Goal: Information Seeking & Learning: Learn about a topic

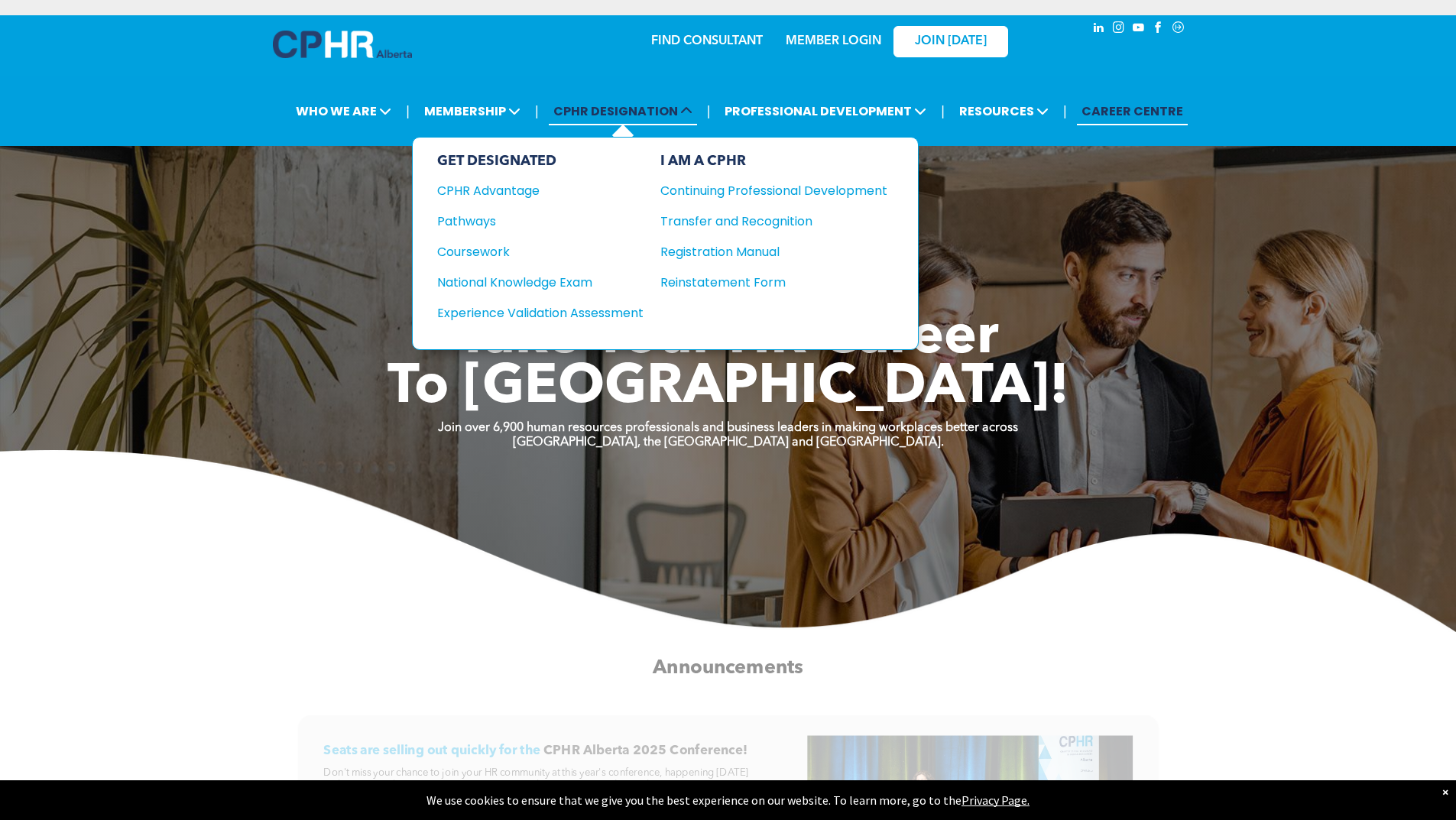
click at [600, 115] on span "CPHR DESIGNATION" at bounding box center [623, 111] width 148 height 28
click at [627, 111] on span "CPHR DESIGNATION" at bounding box center [623, 111] width 148 height 28
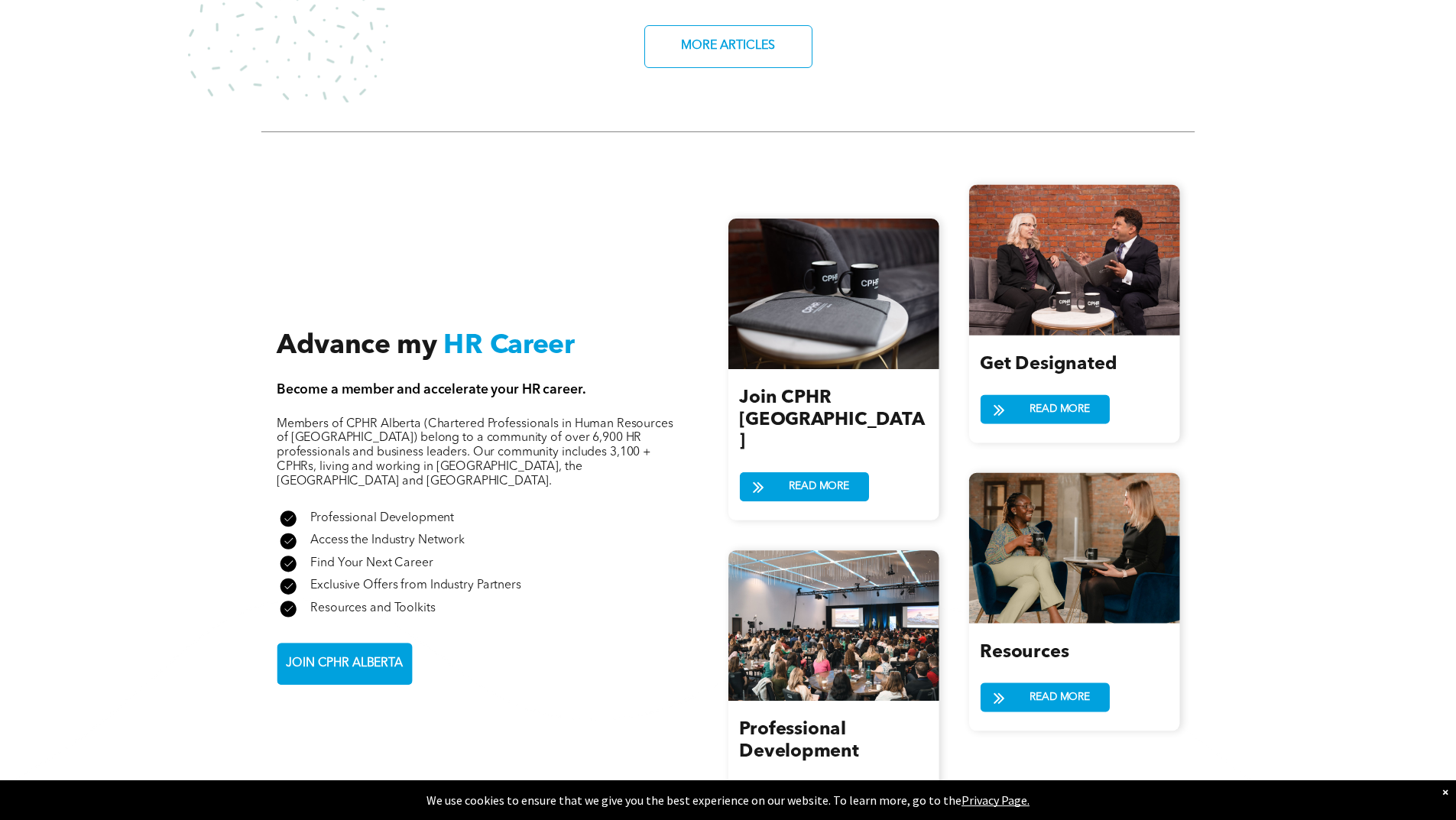
scroll to position [1758, 0]
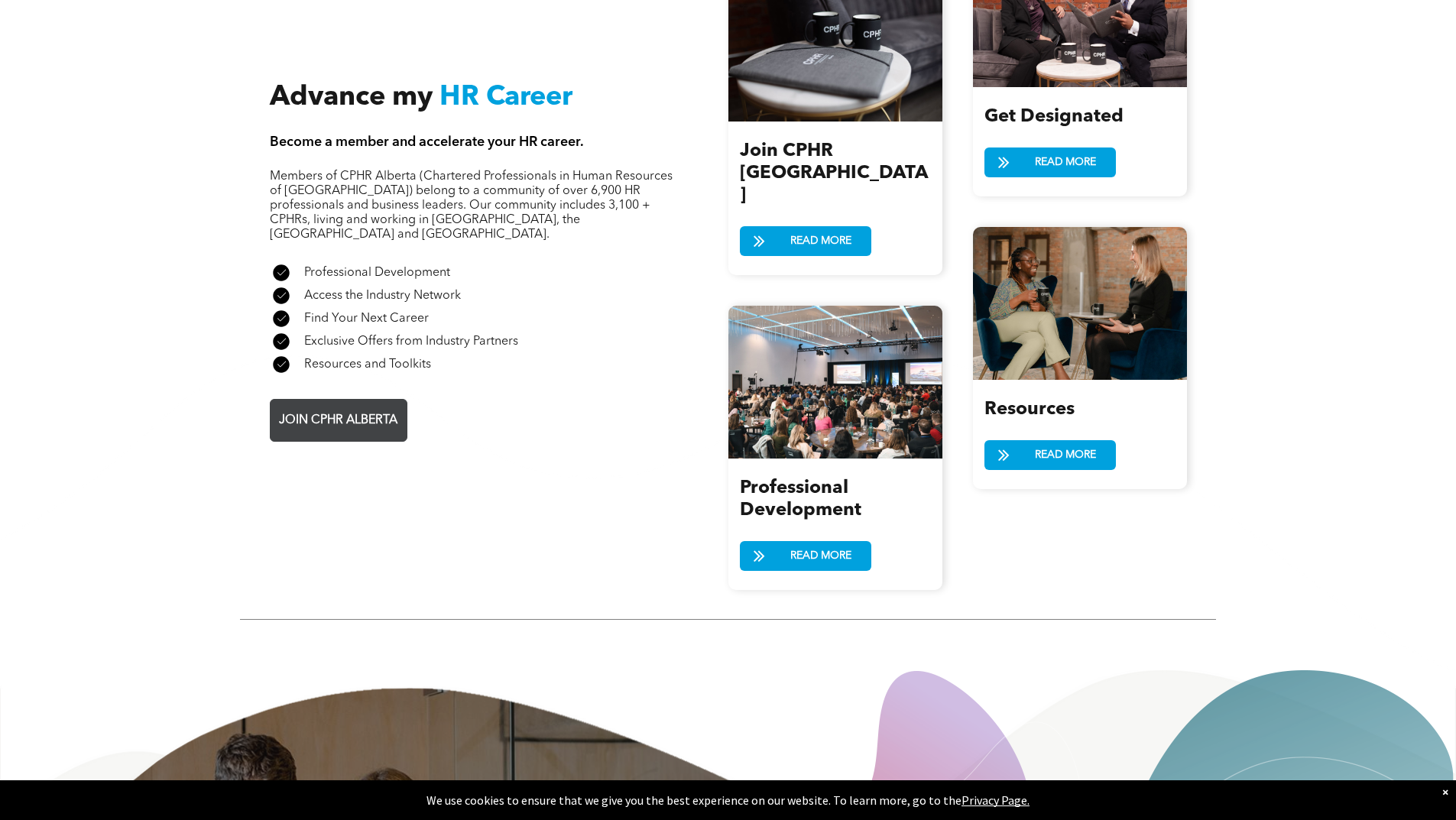
click at [339, 406] on span "JOIN CPHR ALBERTA" at bounding box center [338, 421] width 129 height 30
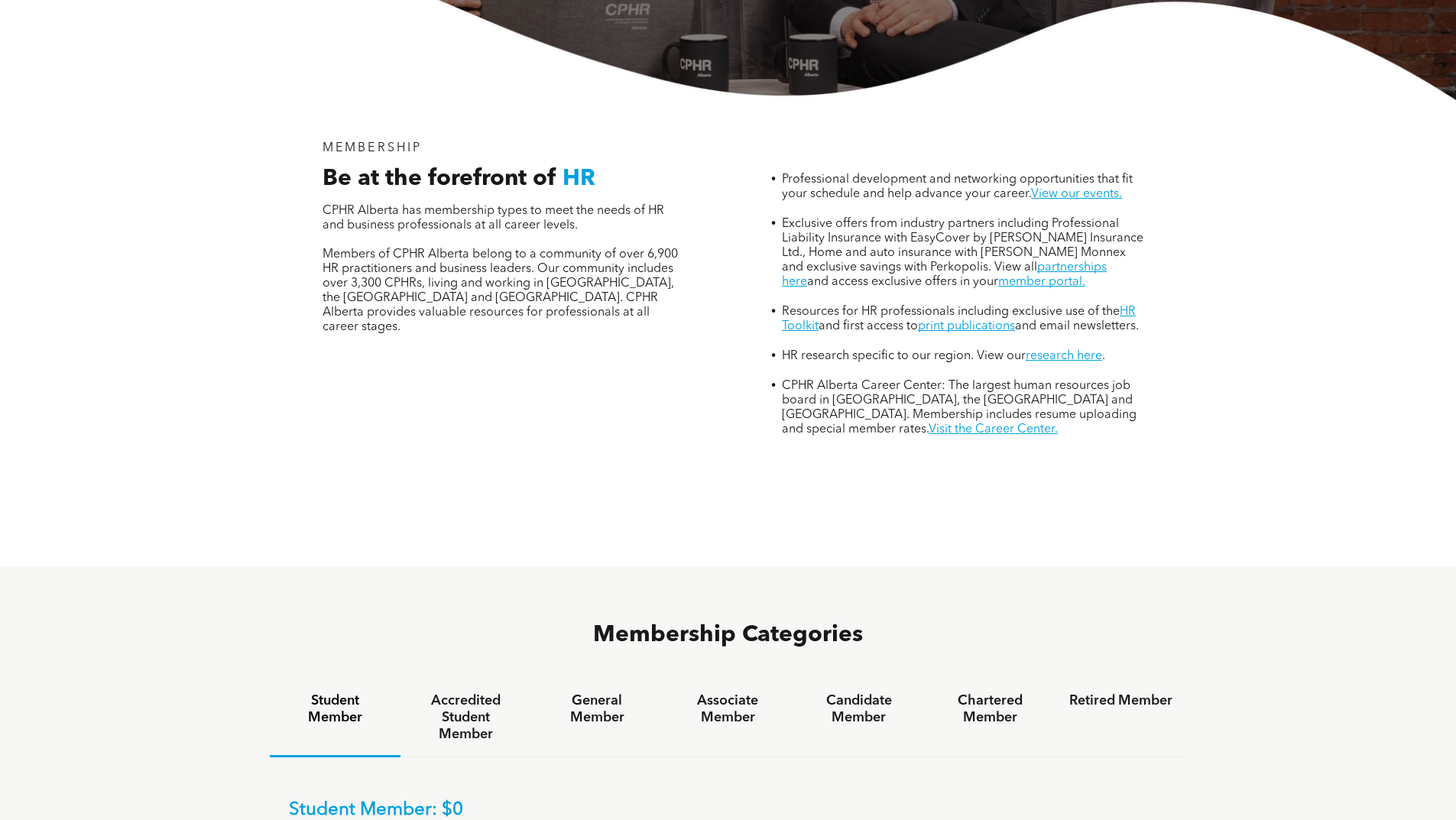
scroll to position [688, 0]
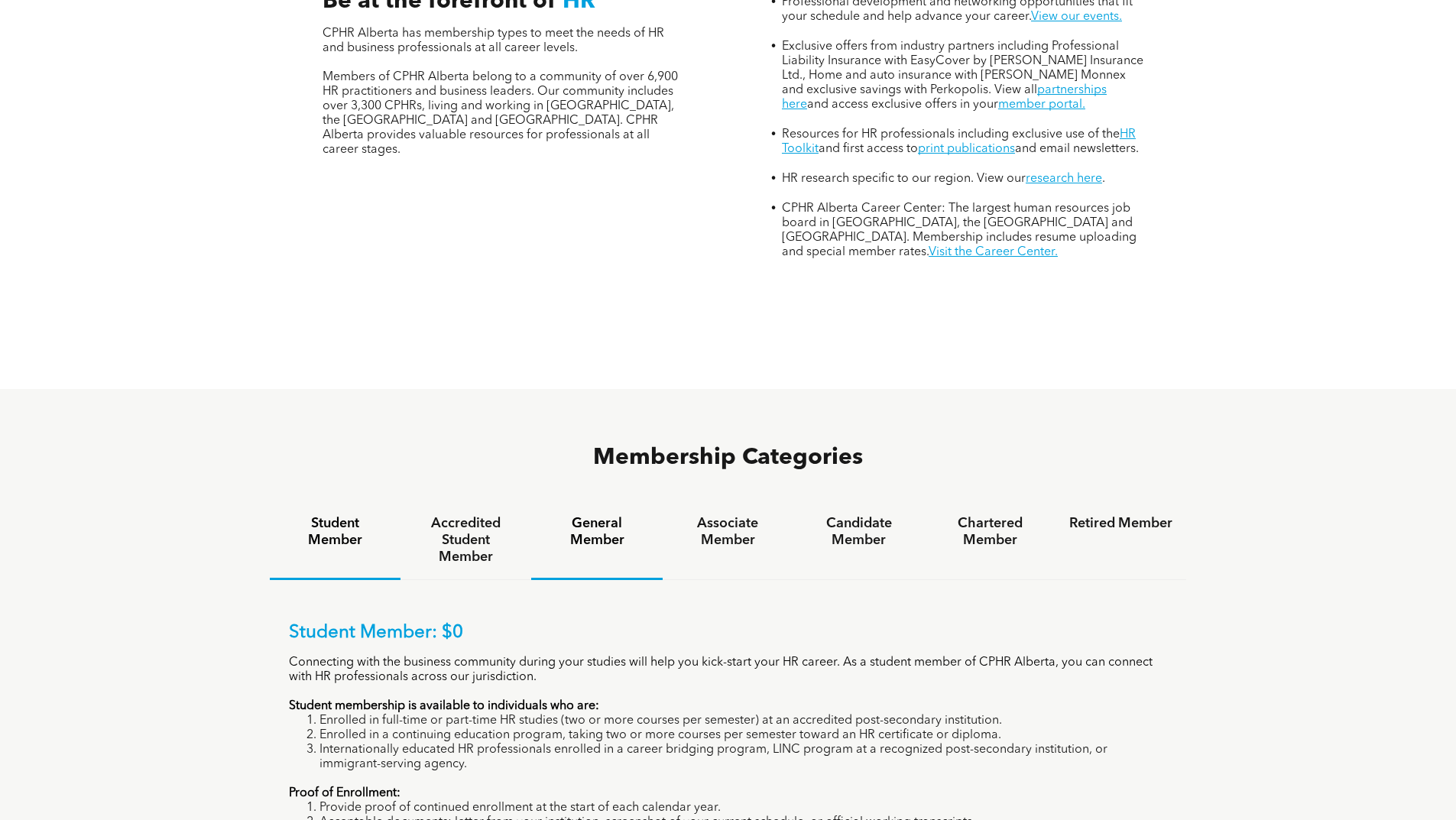
click at [619, 515] on h4 "General Member" at bounding box center [596, 532] width 103 height 34
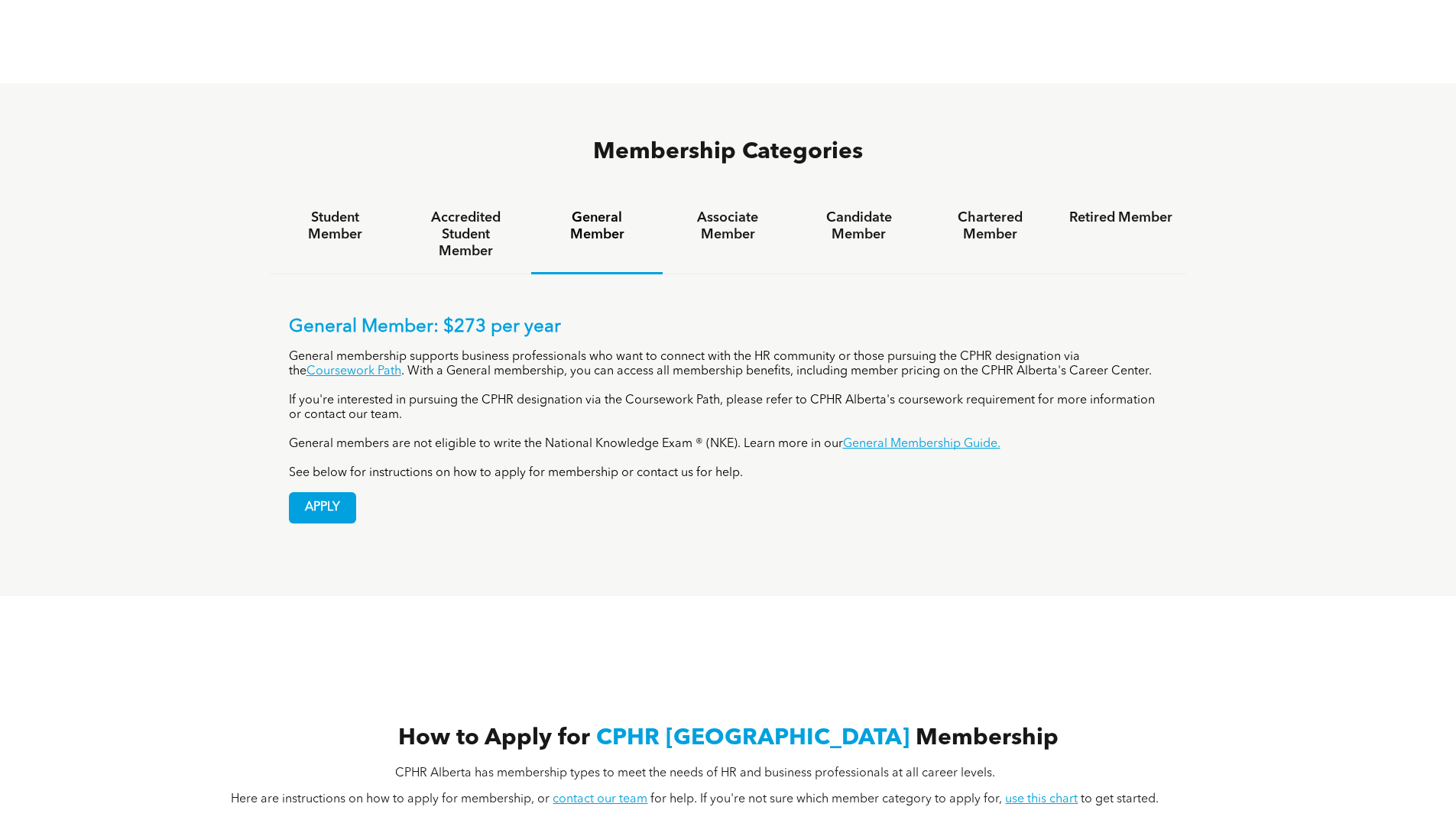
scroll to position [1147, 0]
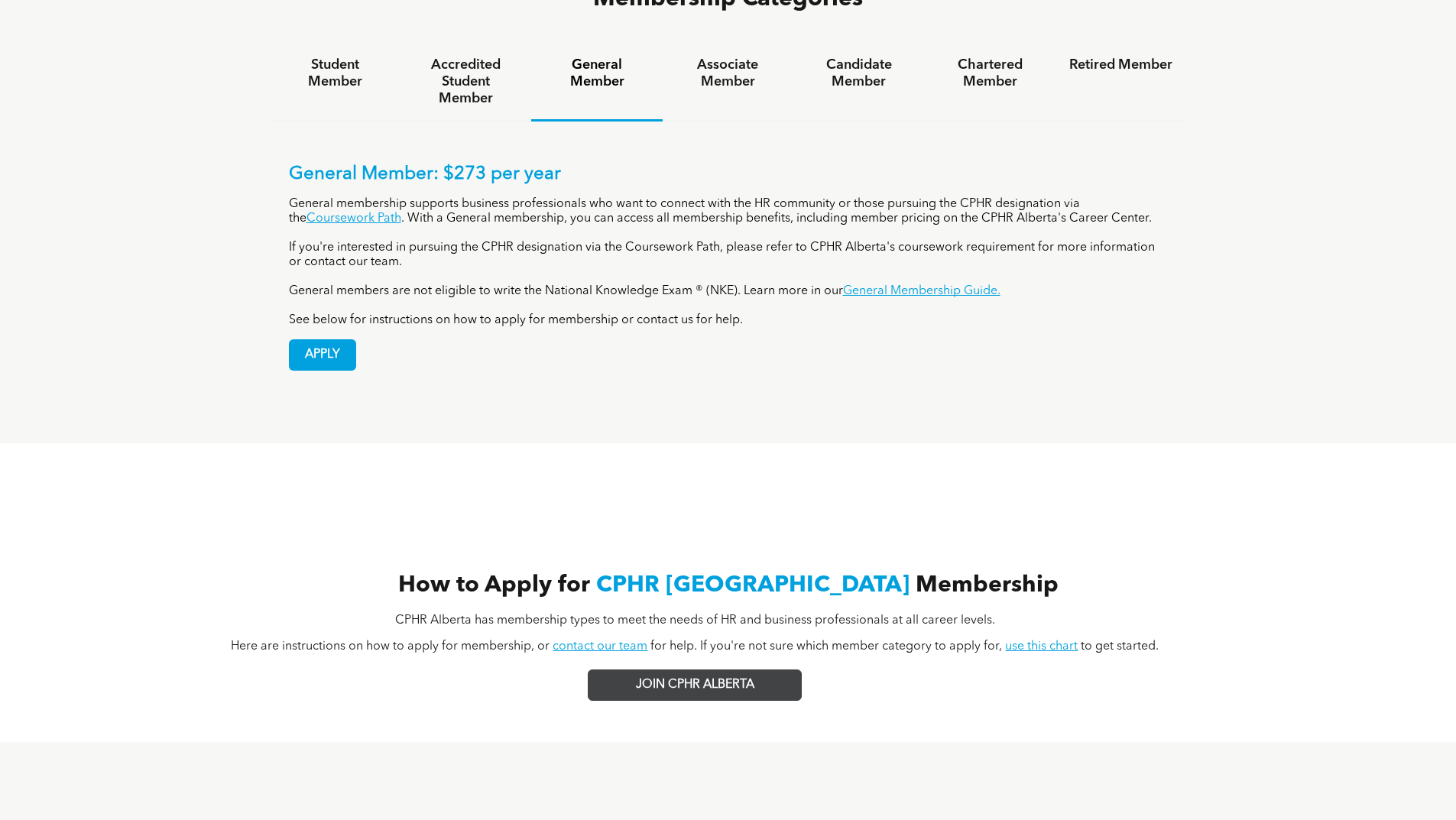
click at [698, 678] on span "JOIN CPHR ALBERTA" at bounding box center [695, 685] width 118 height 14
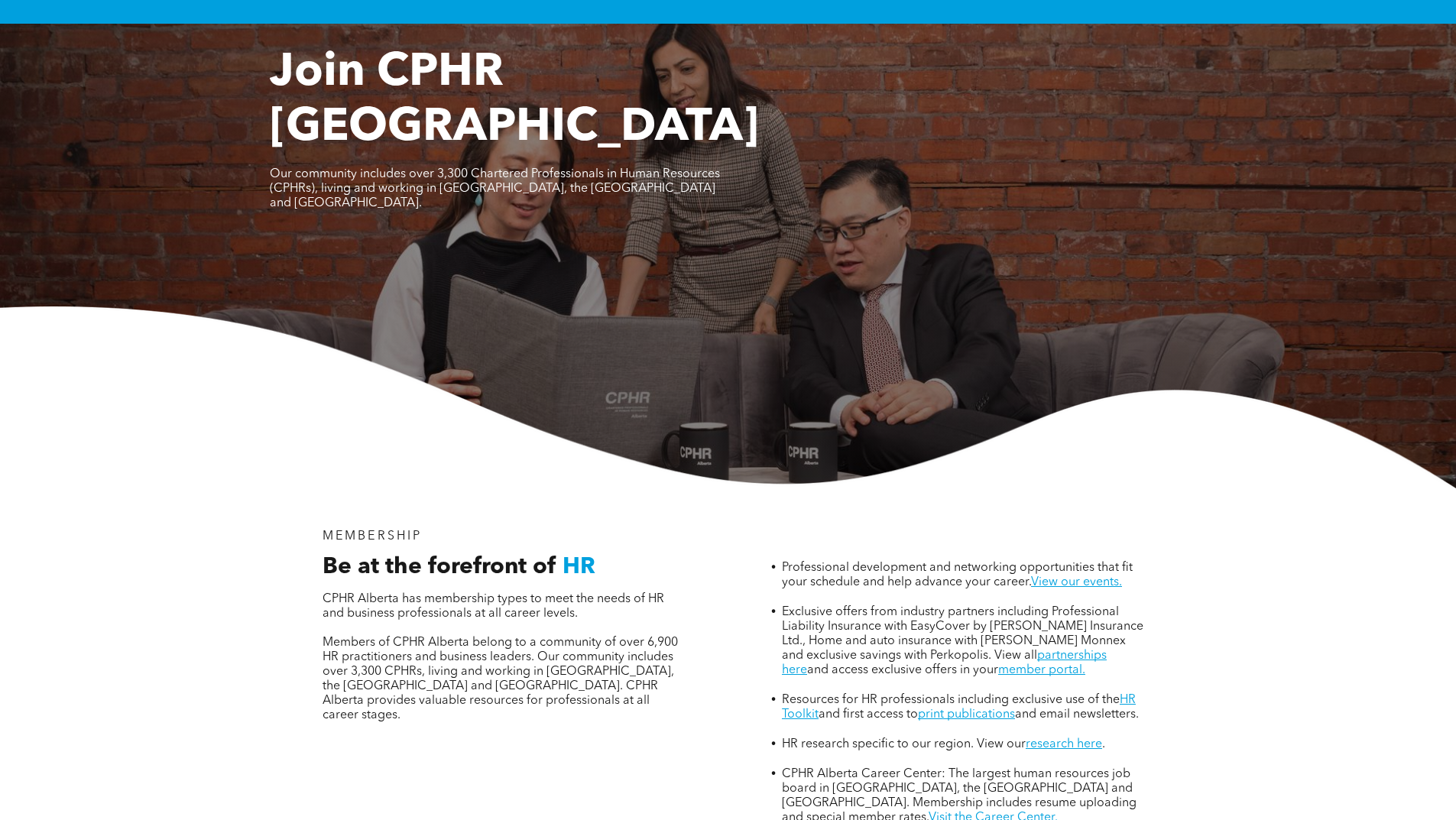
scroll to position [0, 0]
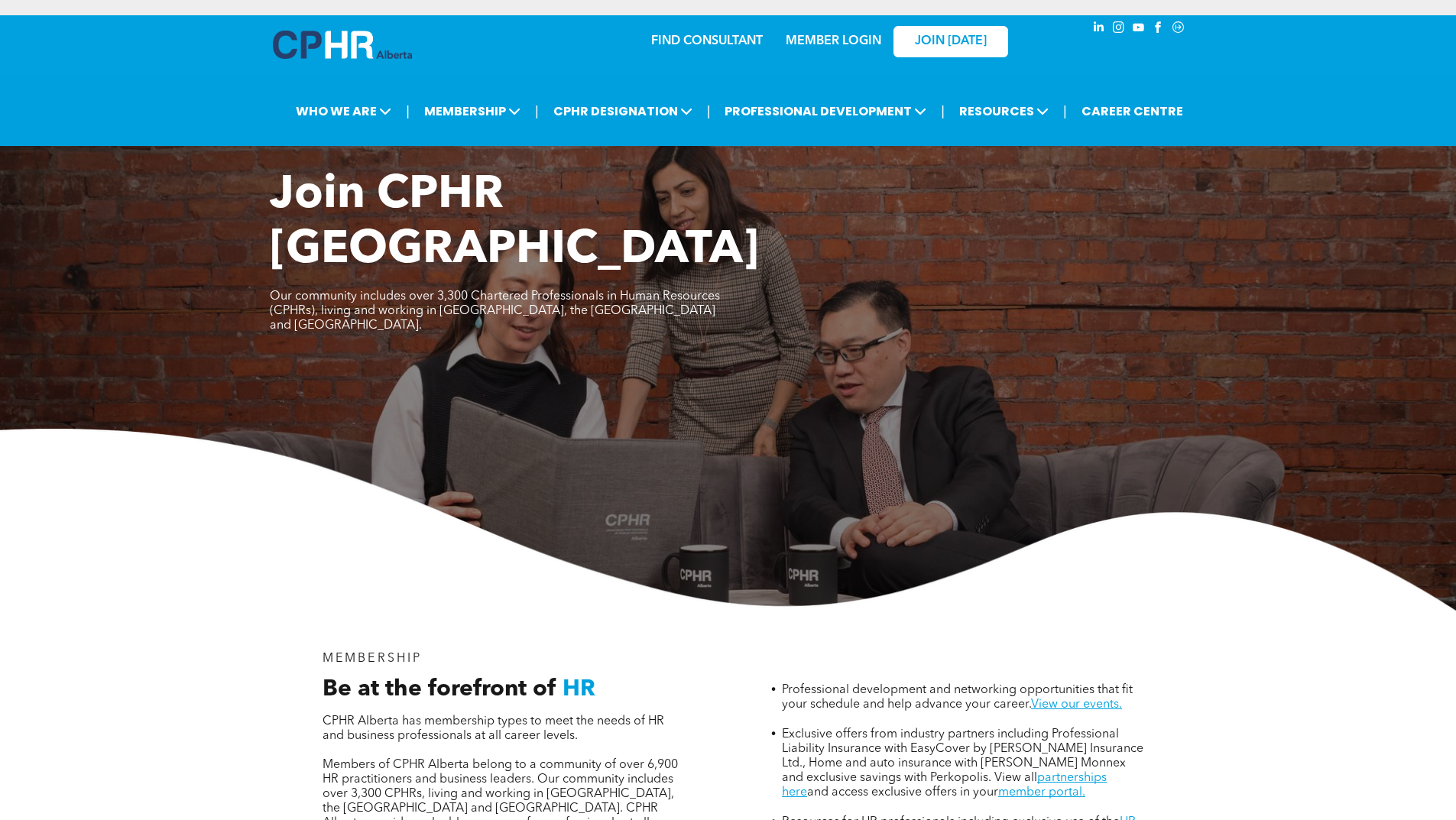
click at [689, 42] on link "FIND CONSULTANT" at bounding box center [707, 41] width 111 height 12
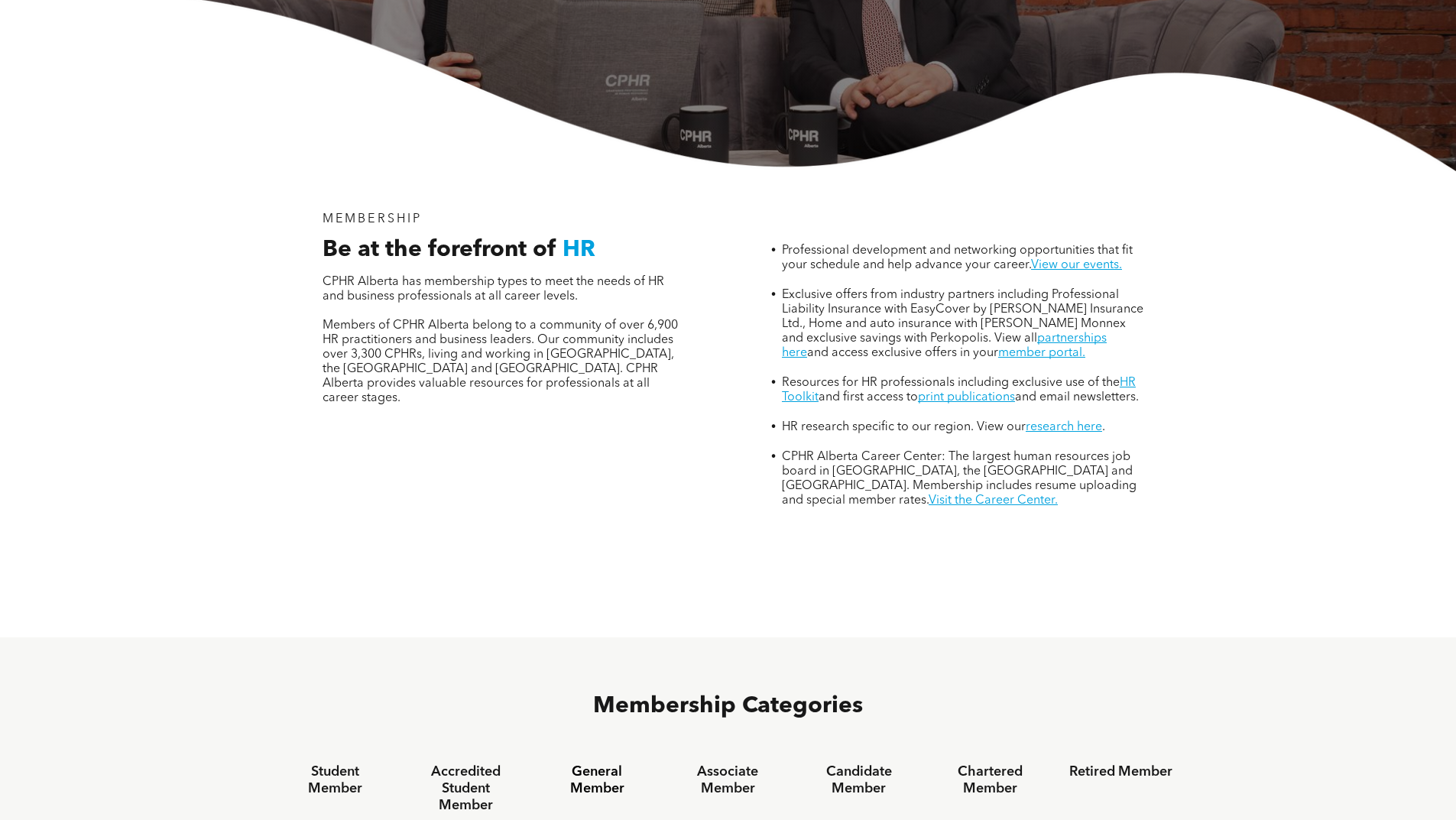
scroll to position [688, 0]
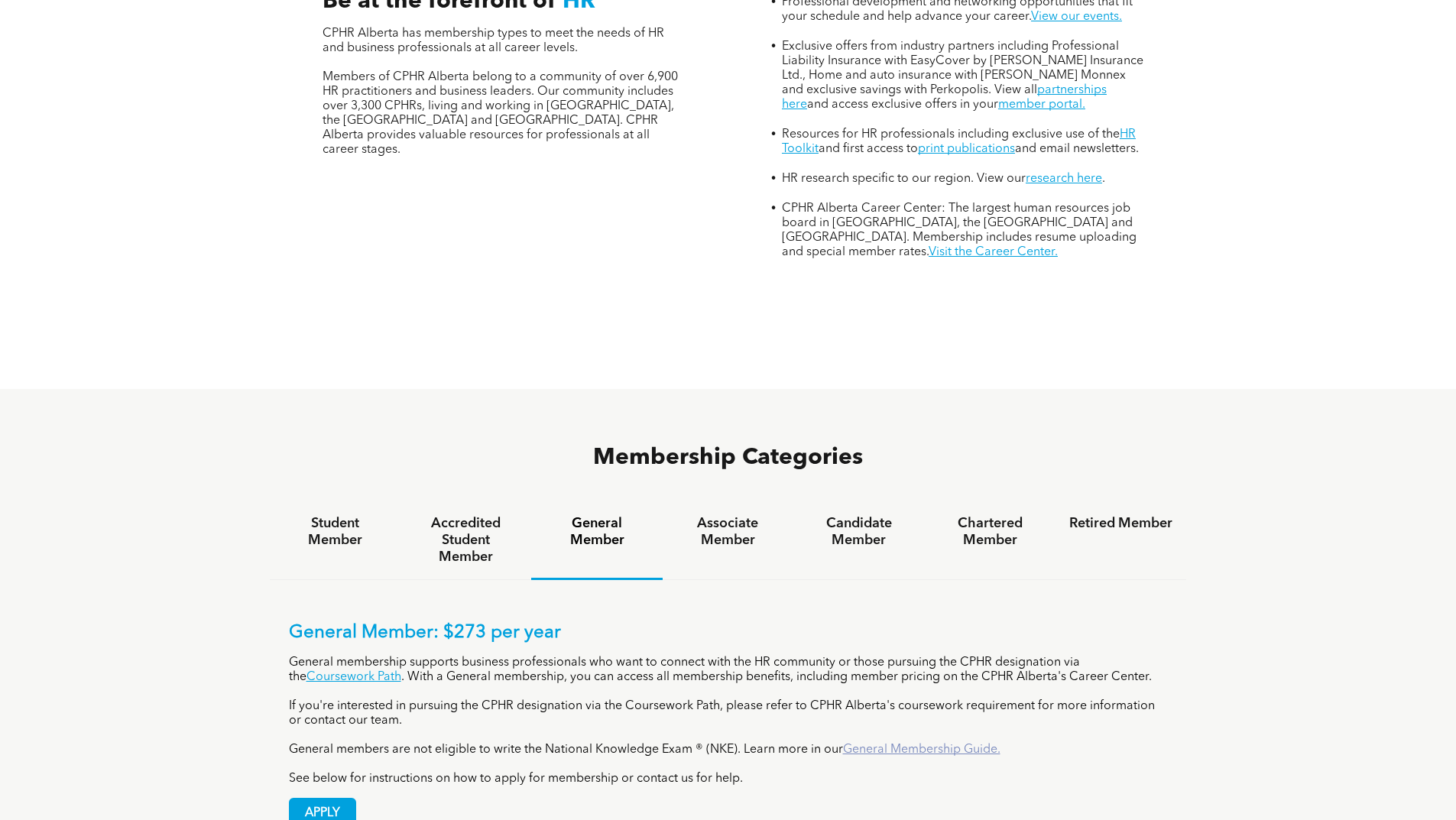
click at [896, 744] on link "General Membership Guide." at bounding box center [921, 750] width 157 height 12
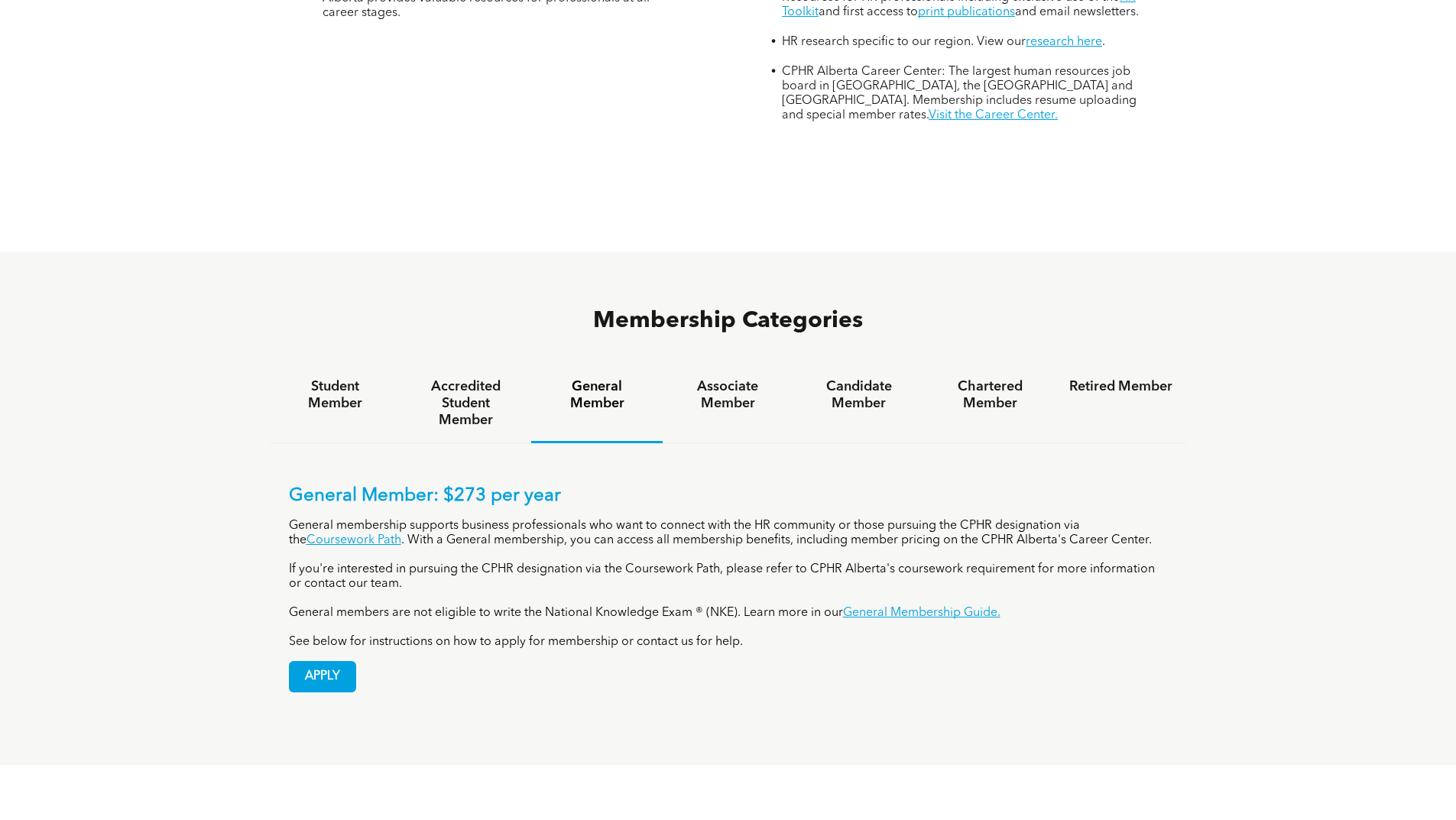
scroll to position [823, 0]
click at [865, 380] on h4 "Candidate Member" at bounding box center [858, 397] width 103 height 34
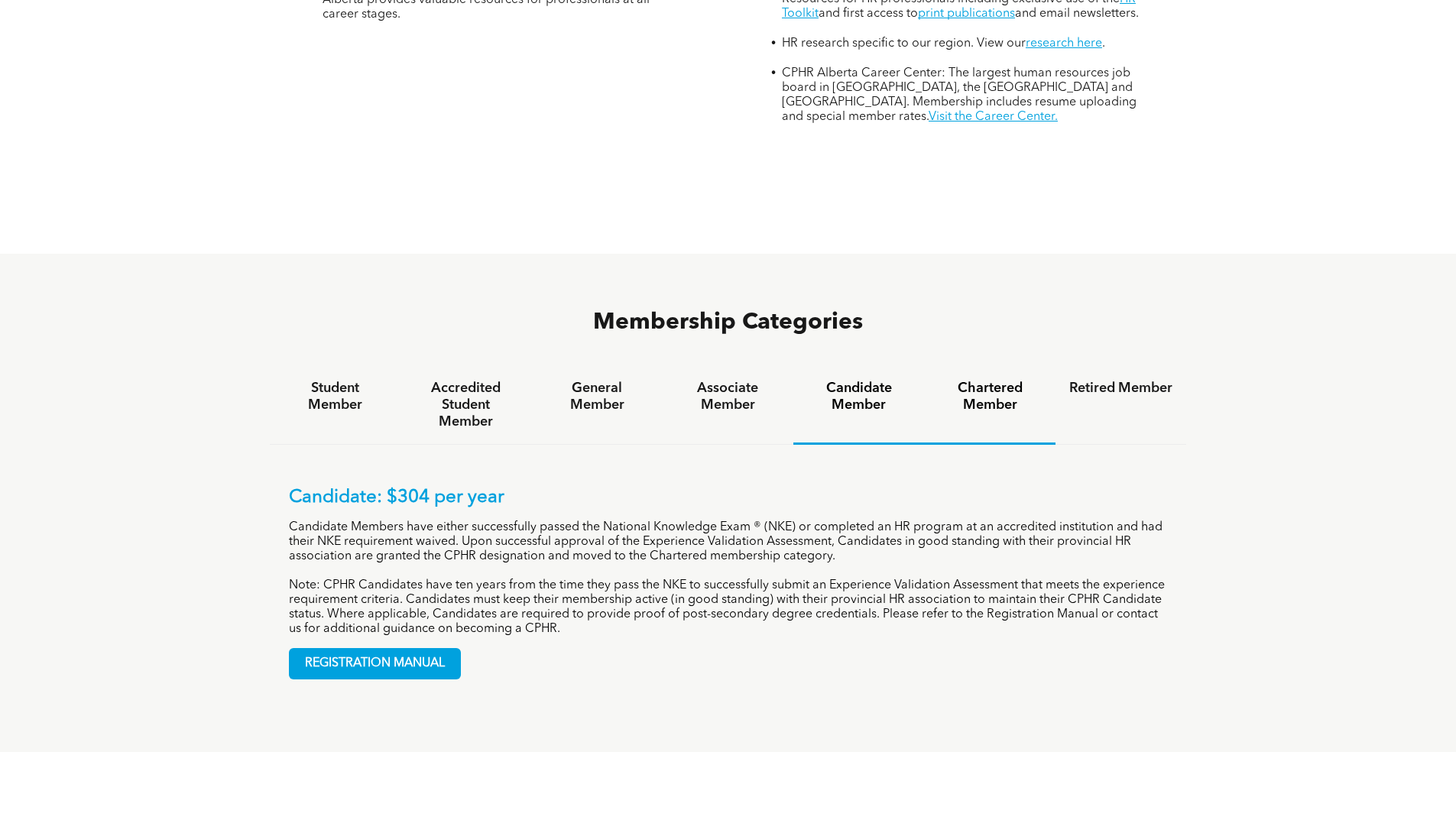
click at [971, 380] on h4 "Chartered Member" at bounding box center [989, 397] width 103 height 34
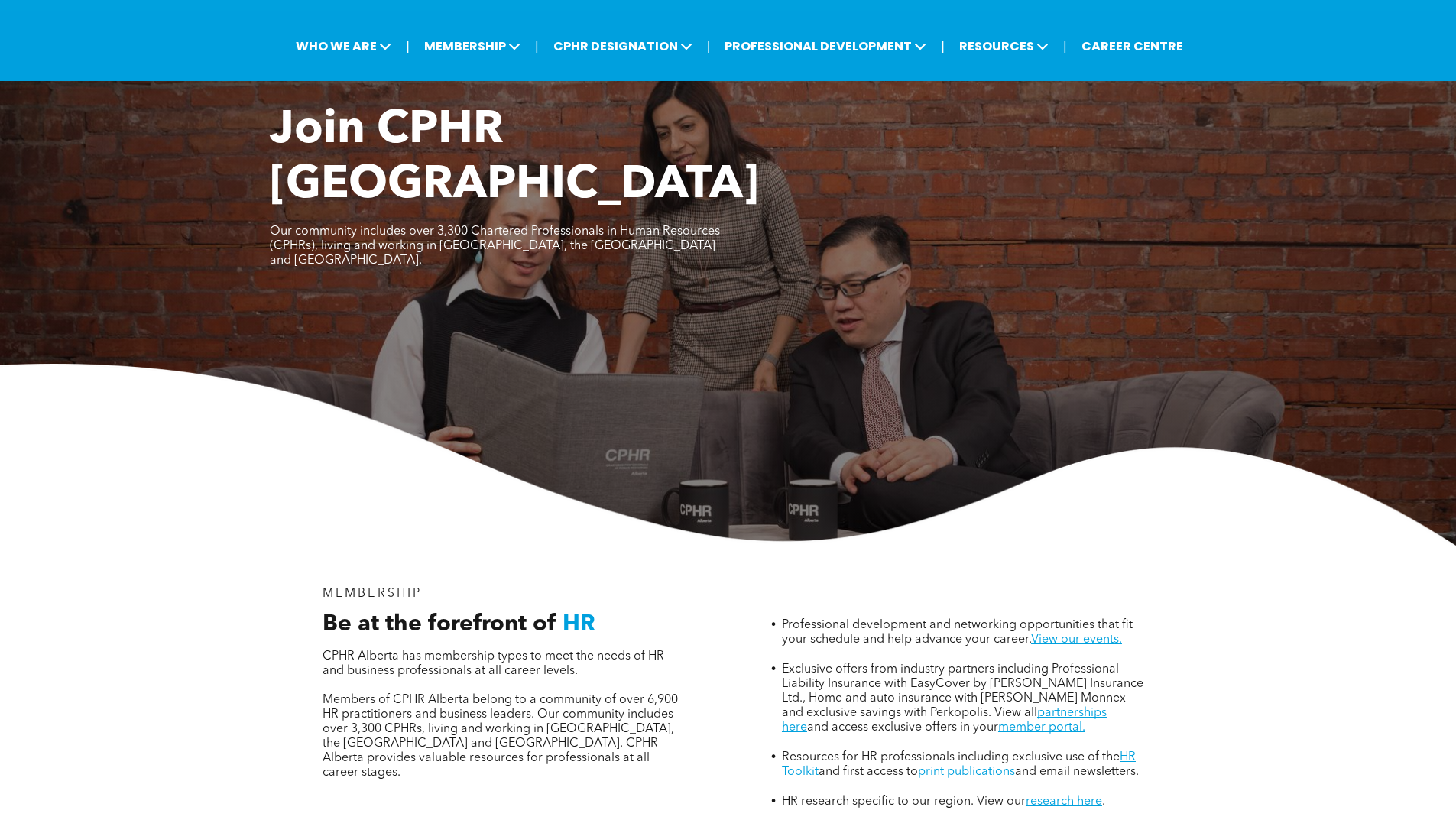
scroll to position [0, 0]
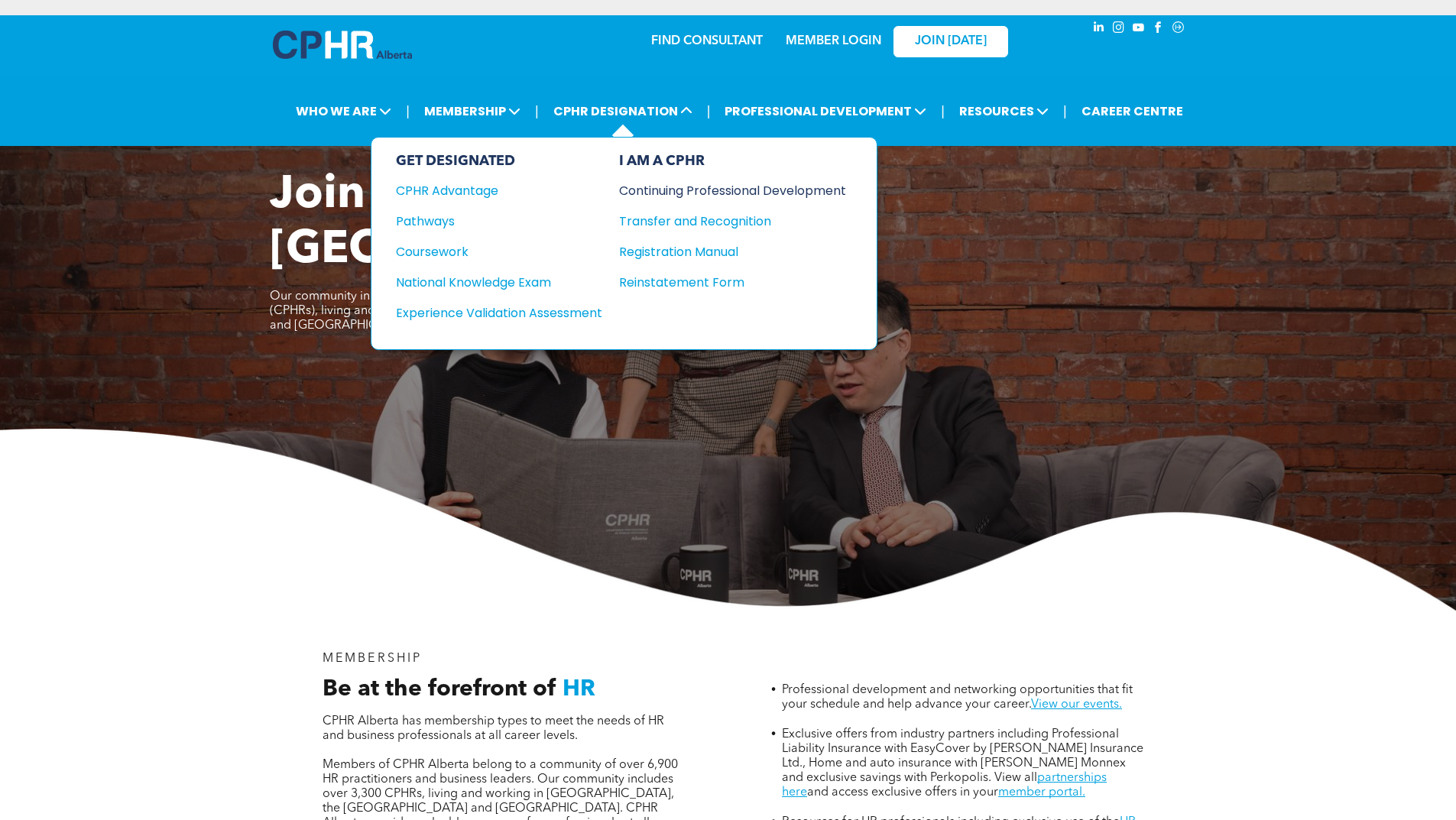
click at [669, 187] on div "Continuing Professional Development" at bounding box center [721, 190] width 204 height 19
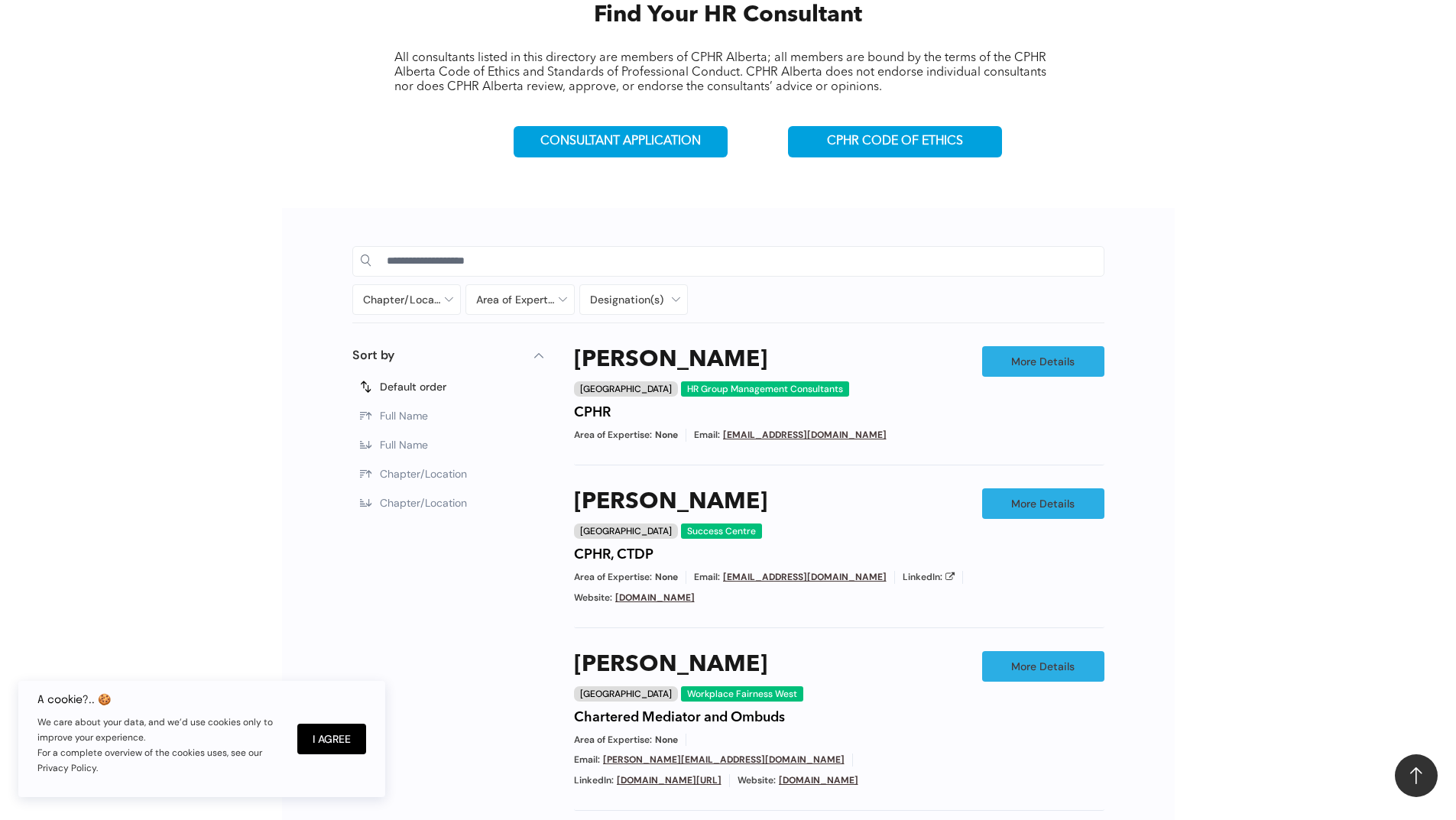
scroll to position [611, 0]
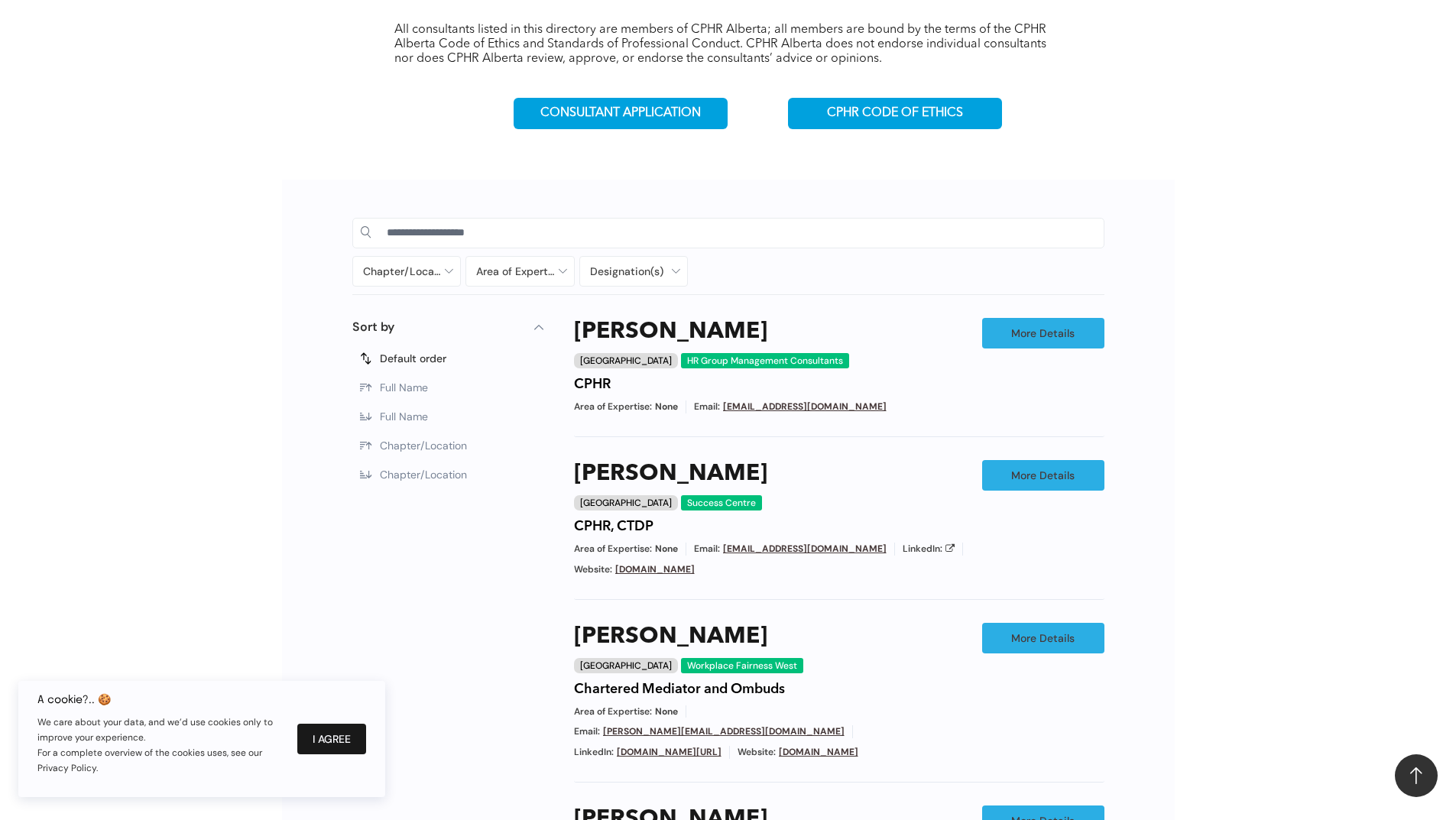
click at [318, 731] on button "I Agree" at bounding box center [331, 739] width 69 height 31
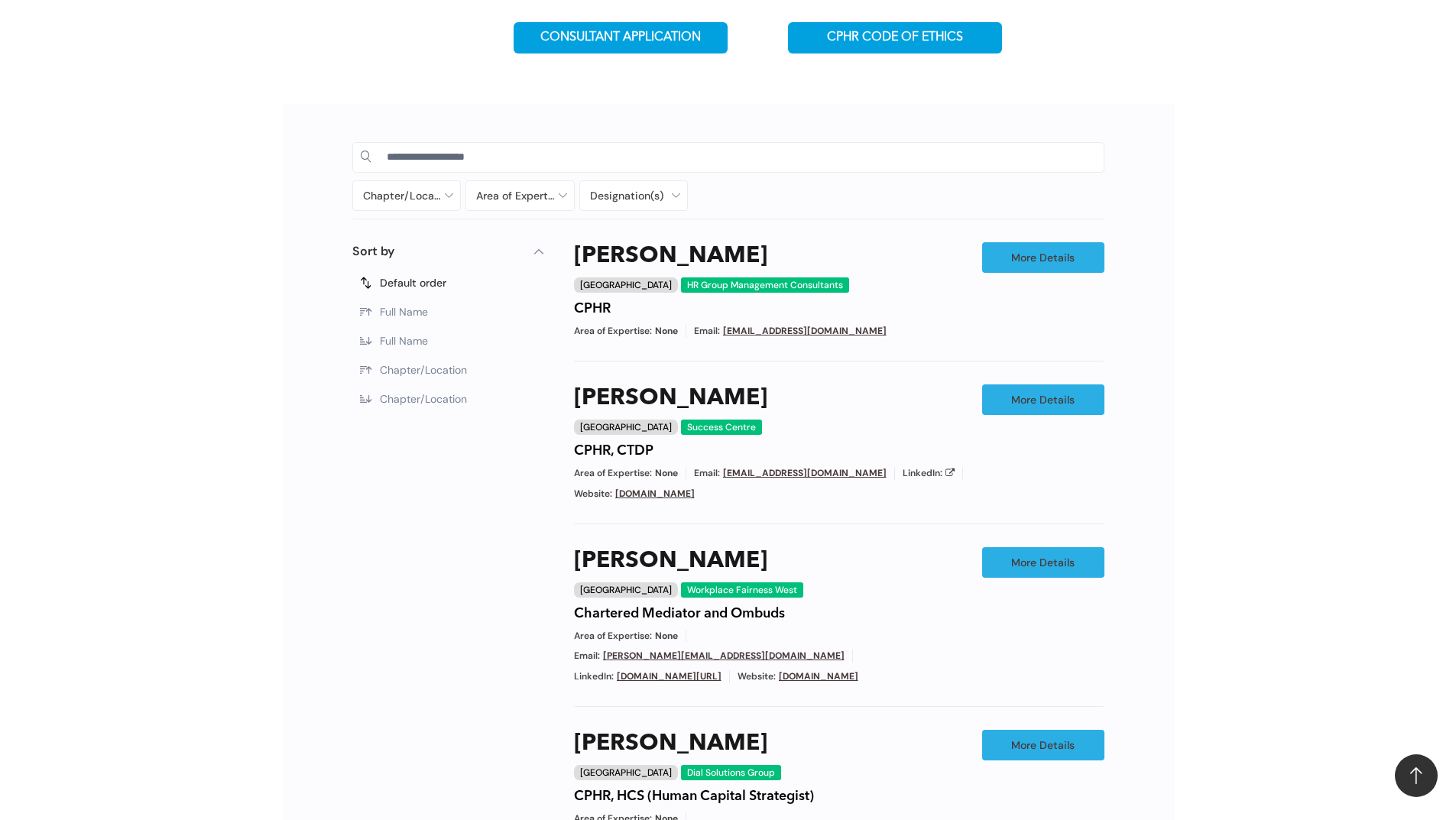
scroll to position [688, 0]
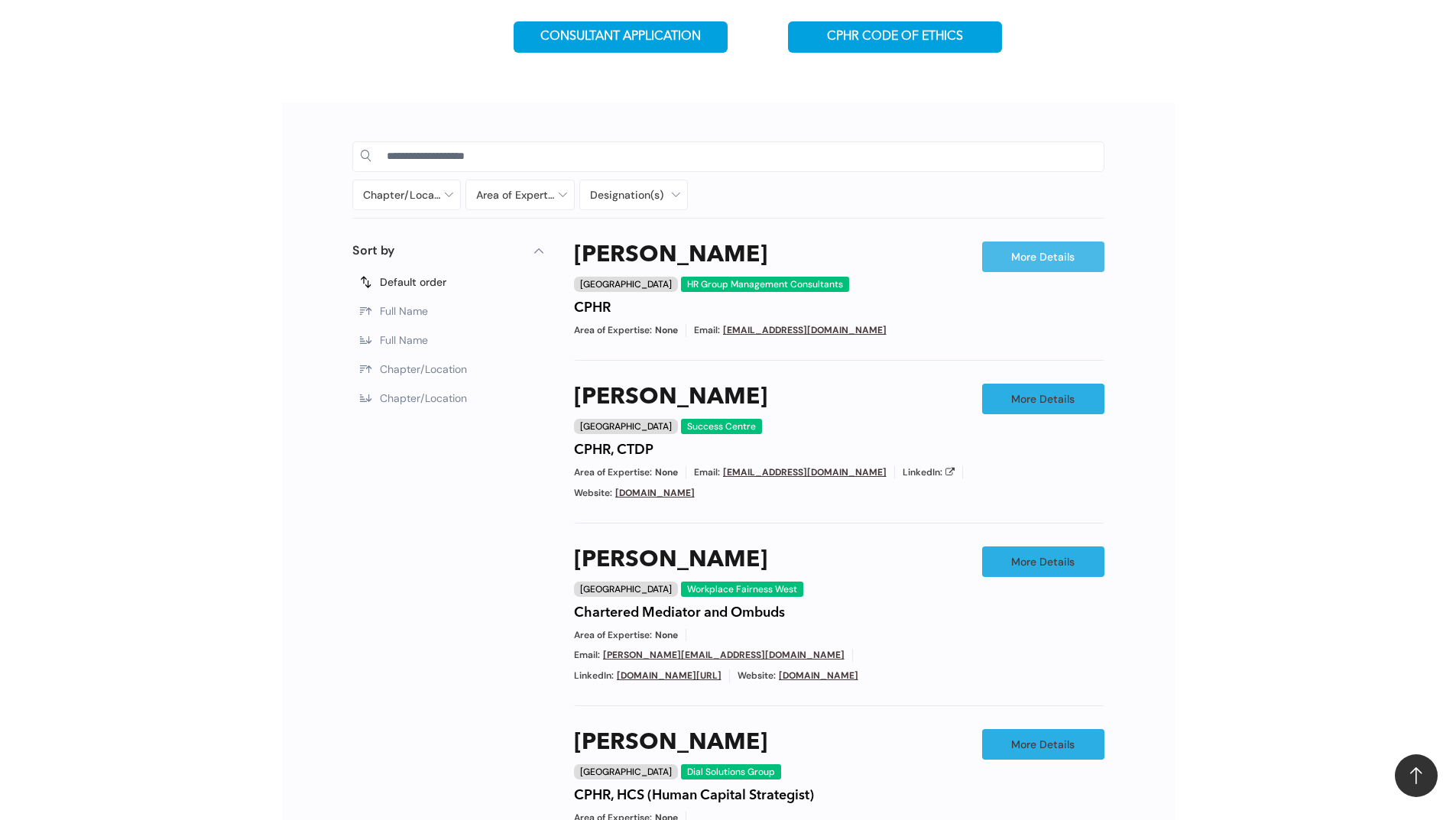
click at [1024, 261] on link "More Details" at bounding box center [1043, 257] width 122 height 31
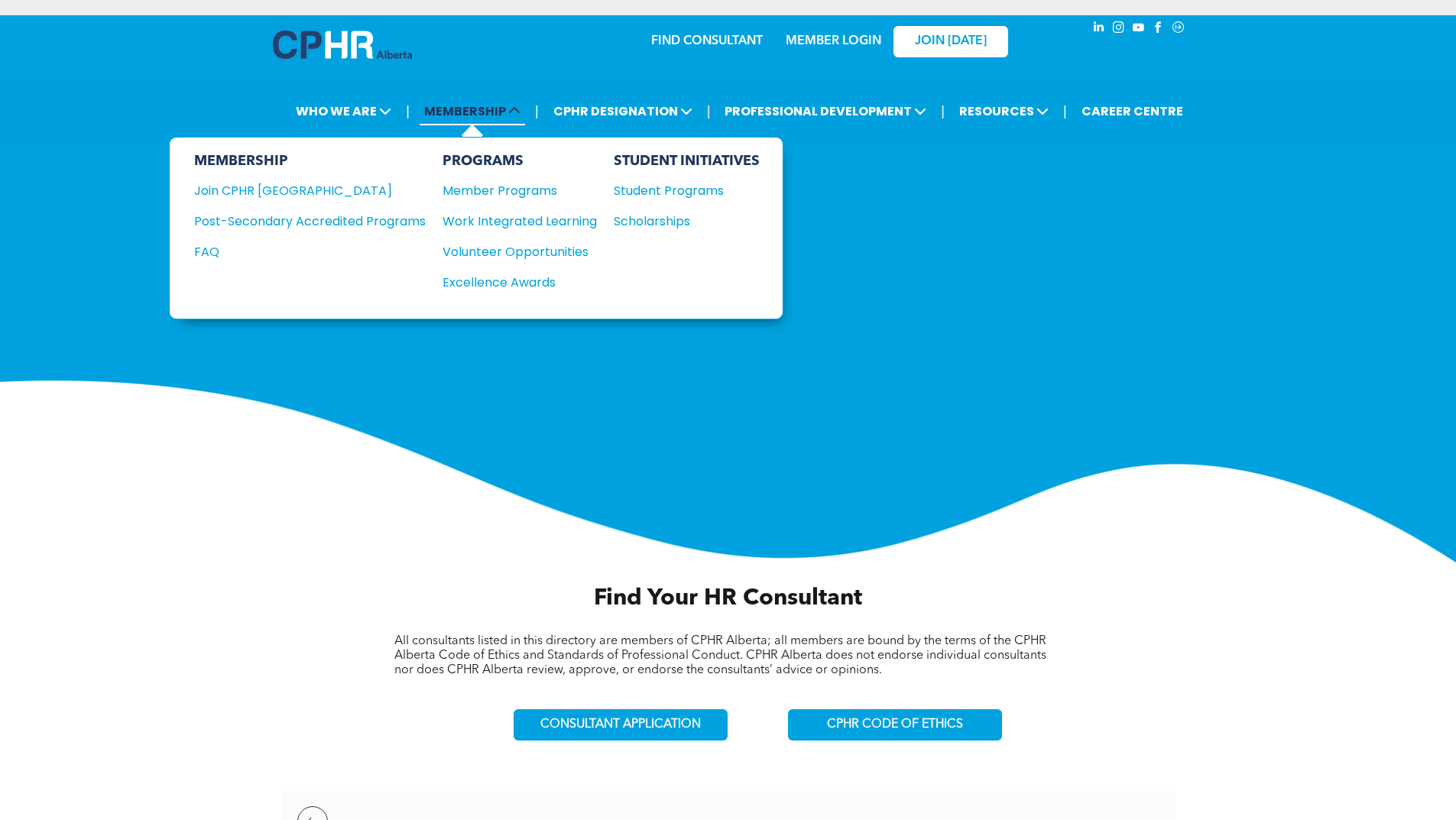
click at [498, 107] on span "MEMBERSHIP" at bounding box center [472, 111] width 106 height 28
click at [495, 193] on div "Member Programs" at bounding box center [512, 190] width 139 height 19
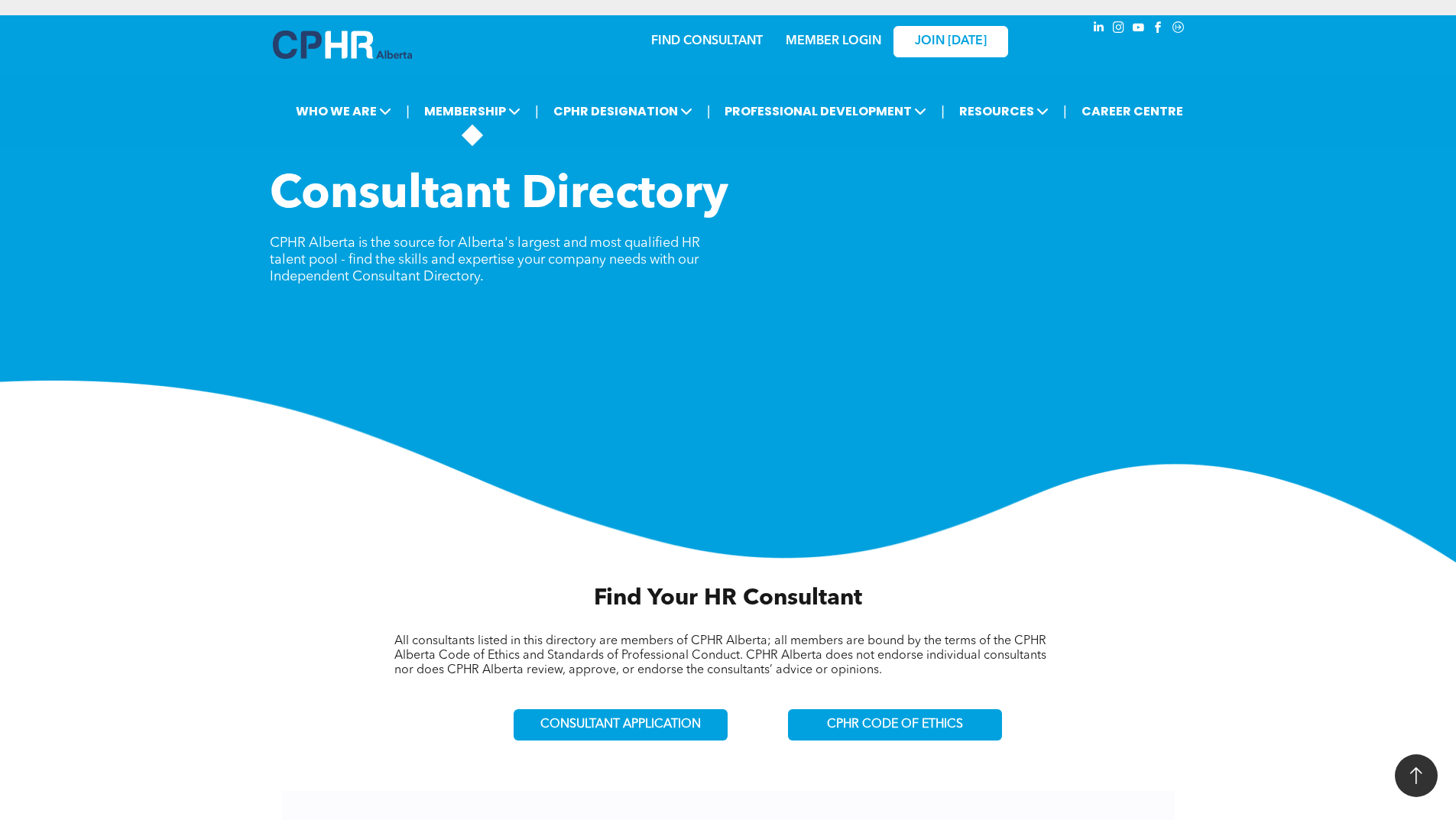
scroll to position [688, 0]
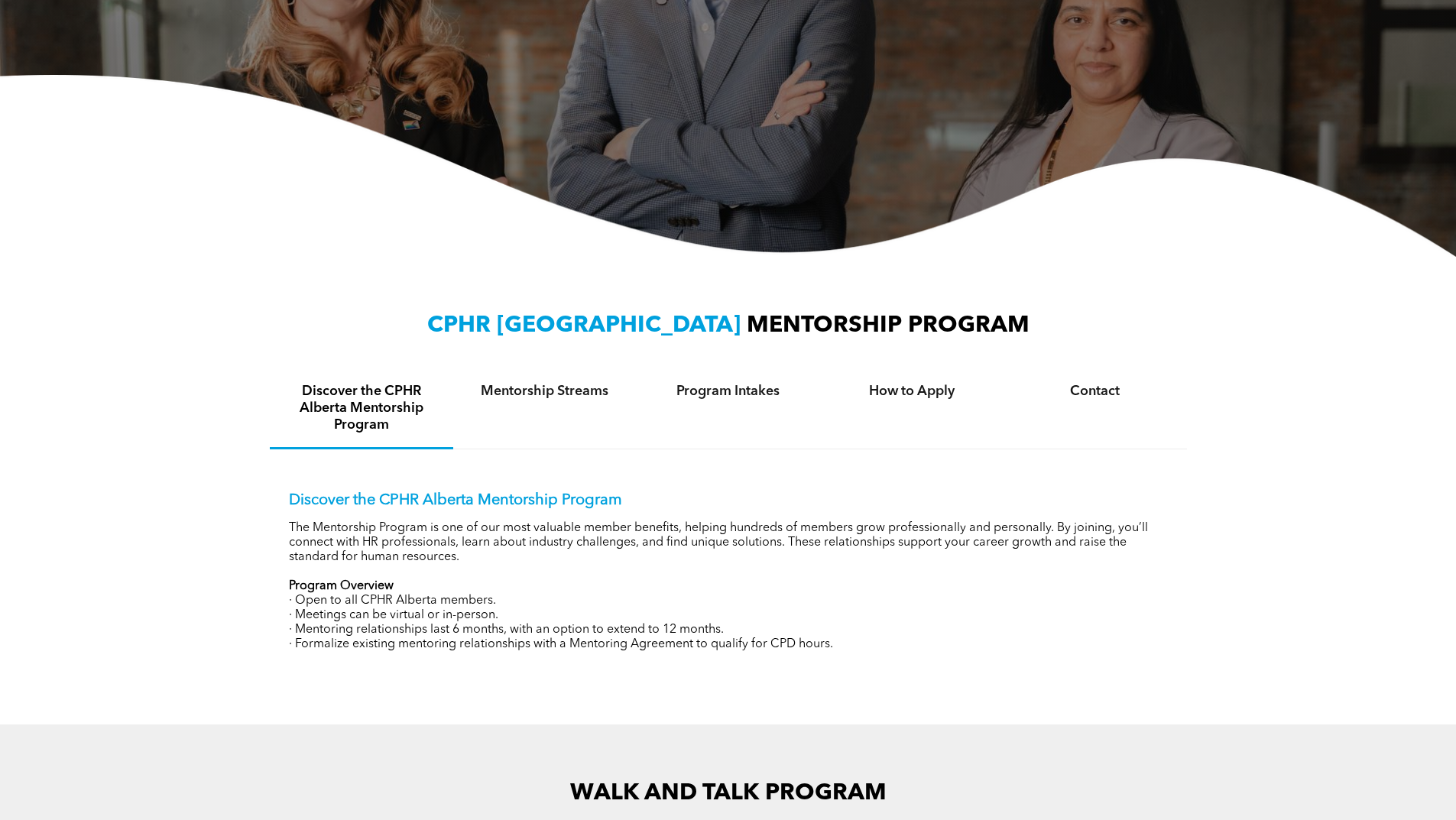
scroll to position [382, 0]
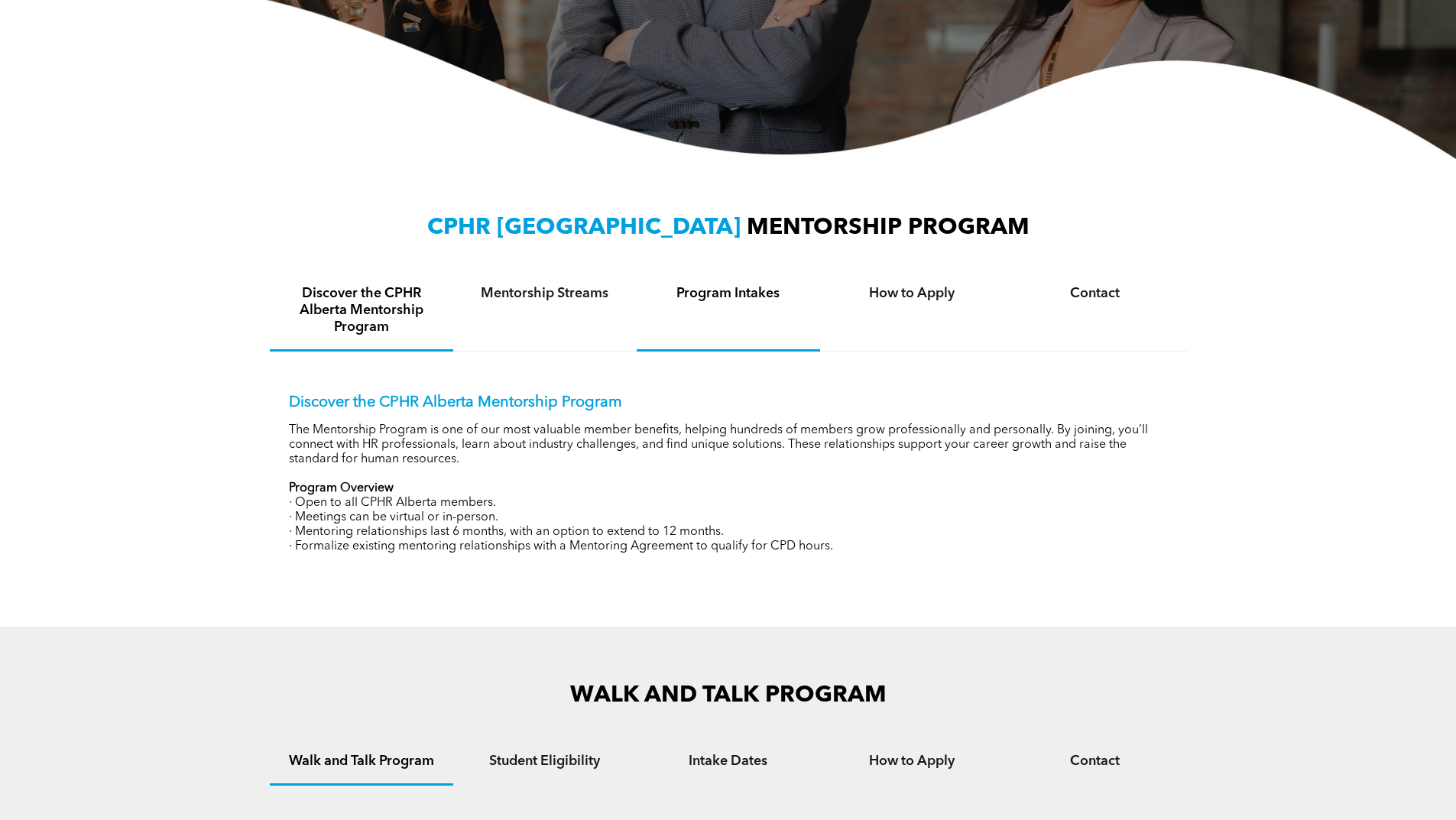
click at [732, 299] on h4 "Program Intakes" at bounding box center [728, 293] width 156 height 17
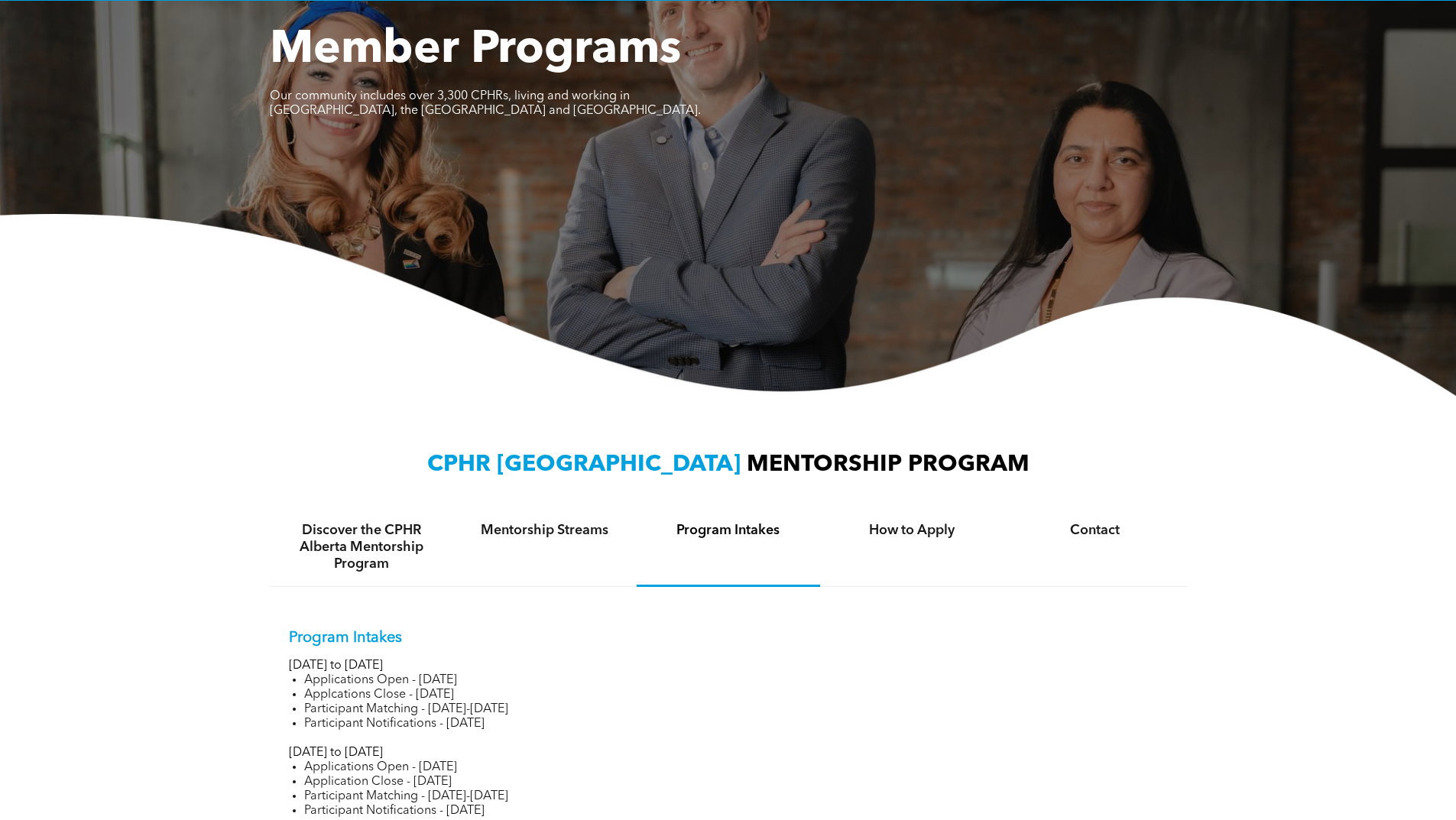
scroll to position [0, 0]
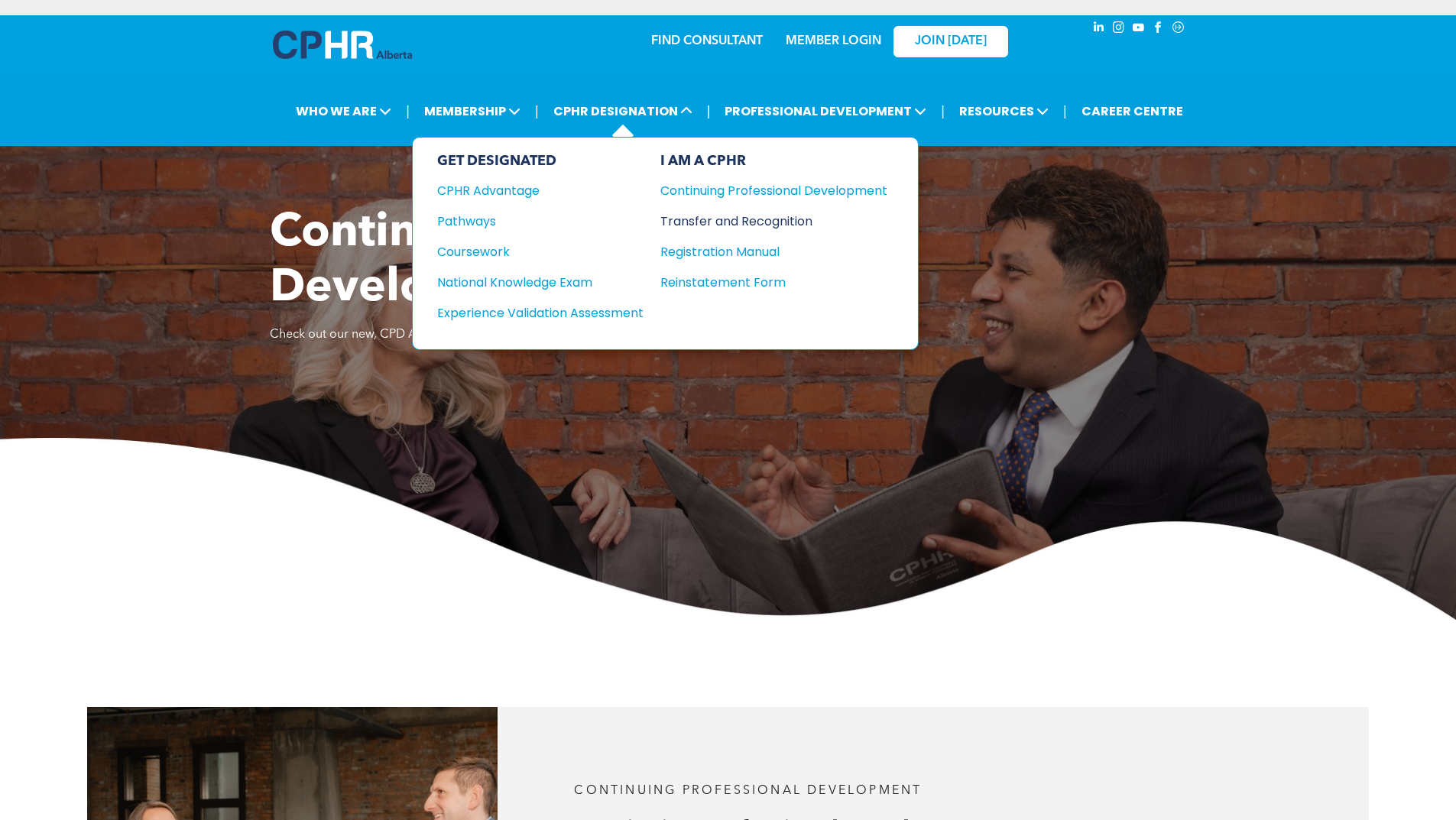
click at [739, 225] on div "Transfer and Recognition" at bounding box center [762, 221] width 204 height 19
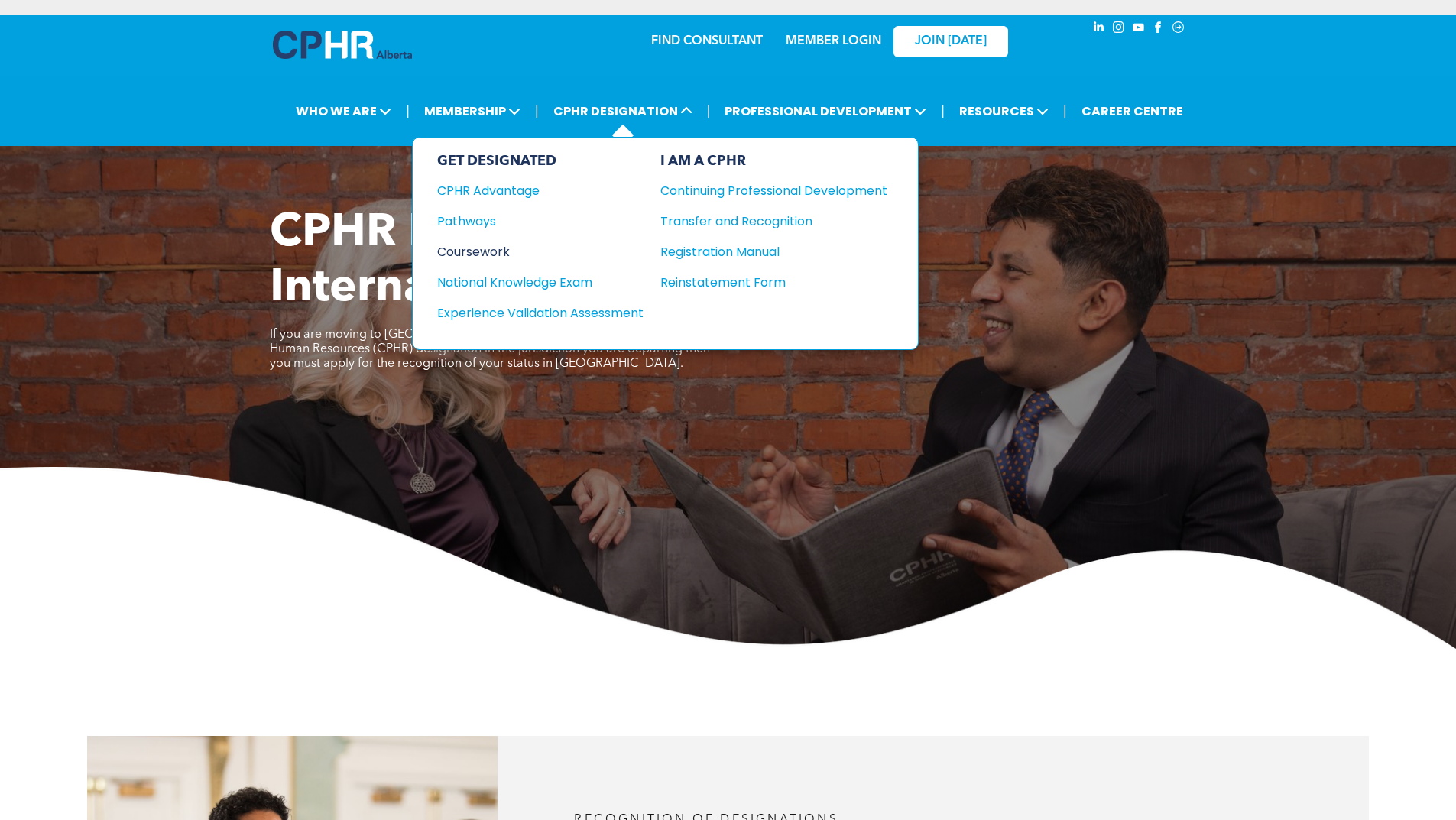
click at [467, 250] on div "Coursework" at bounding box center [530, 252] width 186 height 19
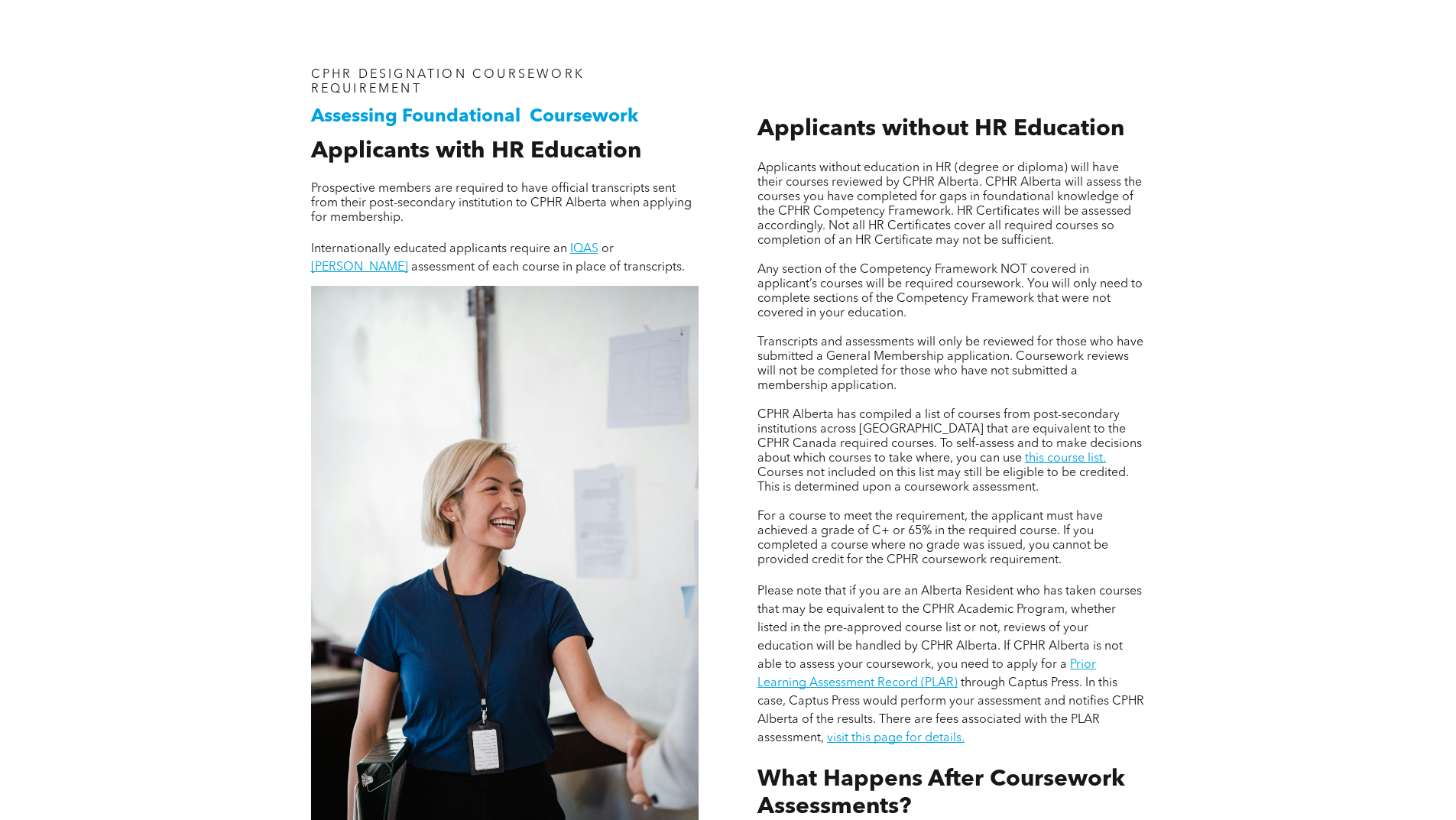
scroll to position [1300, 0]
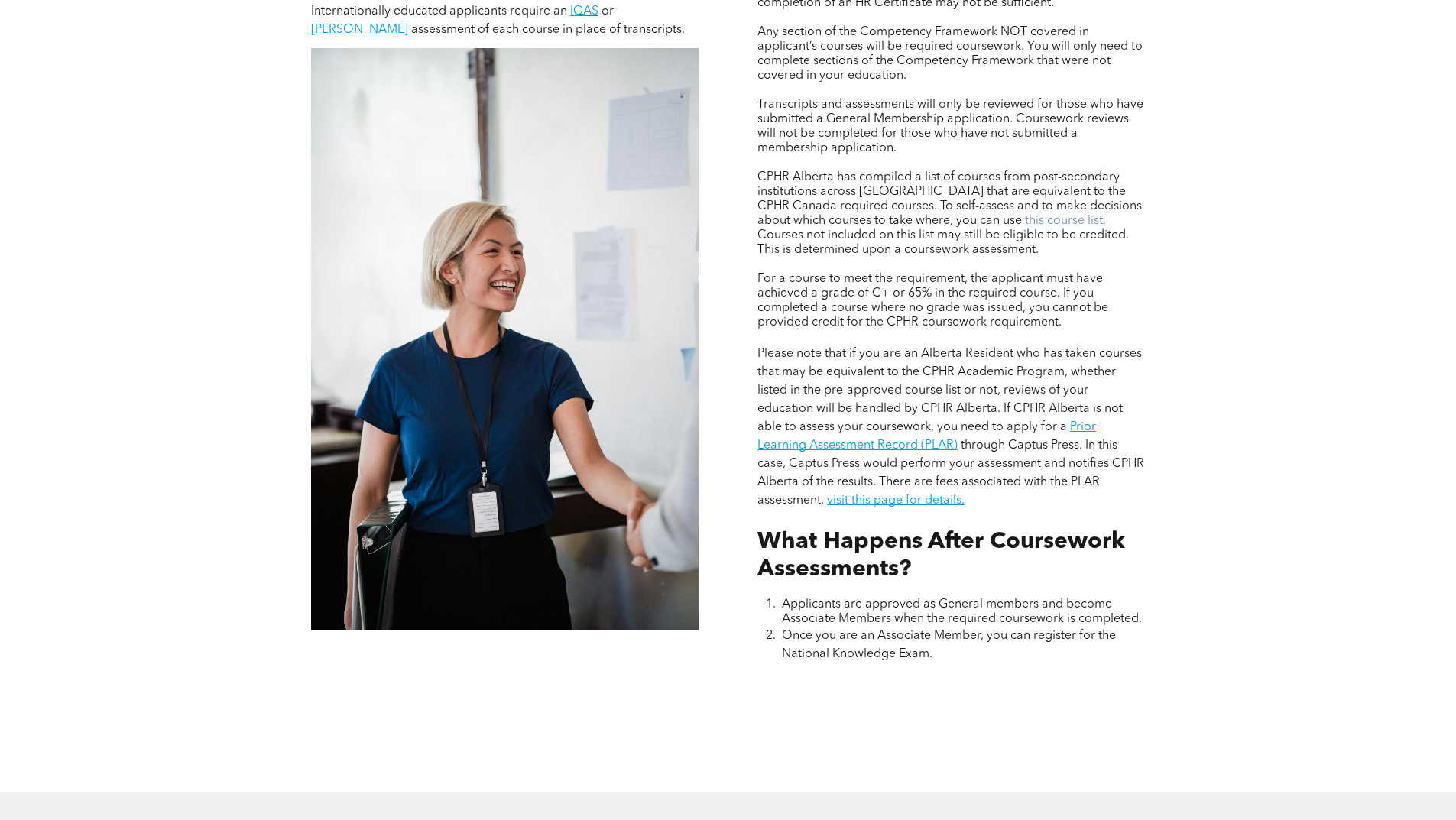
click at [1025, 220] on link "this course list." at bounding box center [1065, 220] width 81 height 12
